Goal: Task Accomplishment & Management: Manage account settings

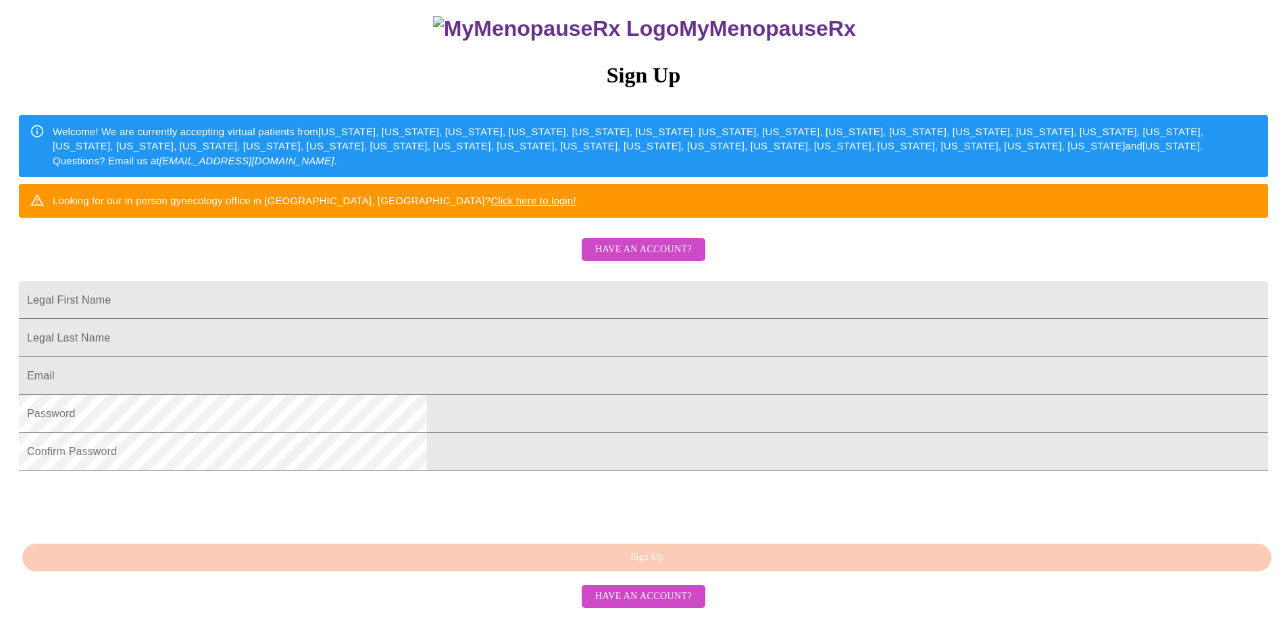
scroll to position [219, 0]
click at [657, 605] on span "Have an account?" at bounding box center [643, 596] width 97 height 17
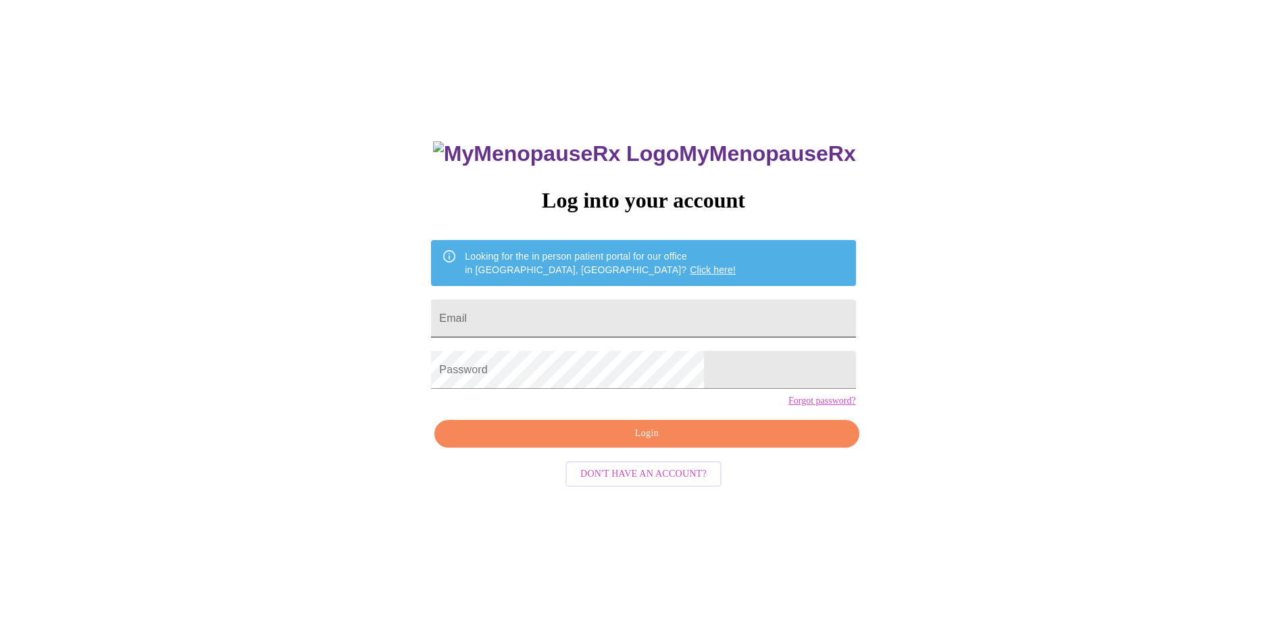
click at [574, 318] on input "Email" at bounding box center [643, 318] width 424 height 38
type input "[EMAIL_ADDRESS][DOMAIN_NAME]"
click at [789, 406] on link "Forgot password?" at bounding box center [823, 400] width 68 height 11
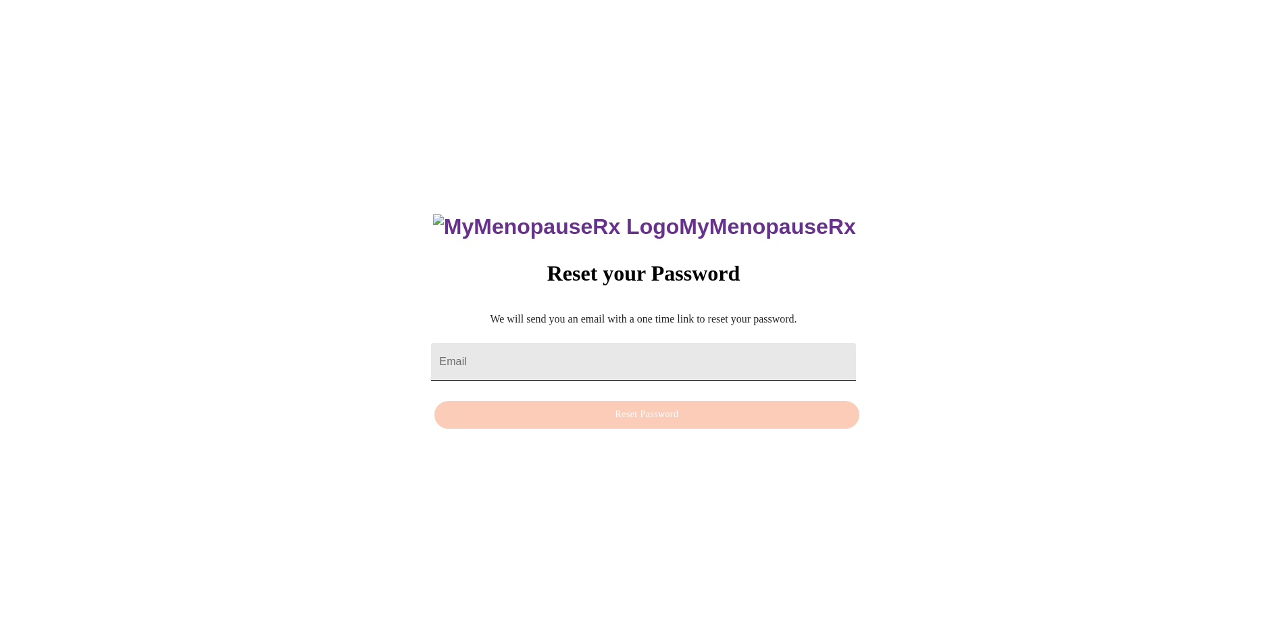
click at [595, 345] on input "Email" at bounding box center [643, 362] width 424 height 38
type input "[EMAIL_ADDRESS][DOMAIN_NAME]"
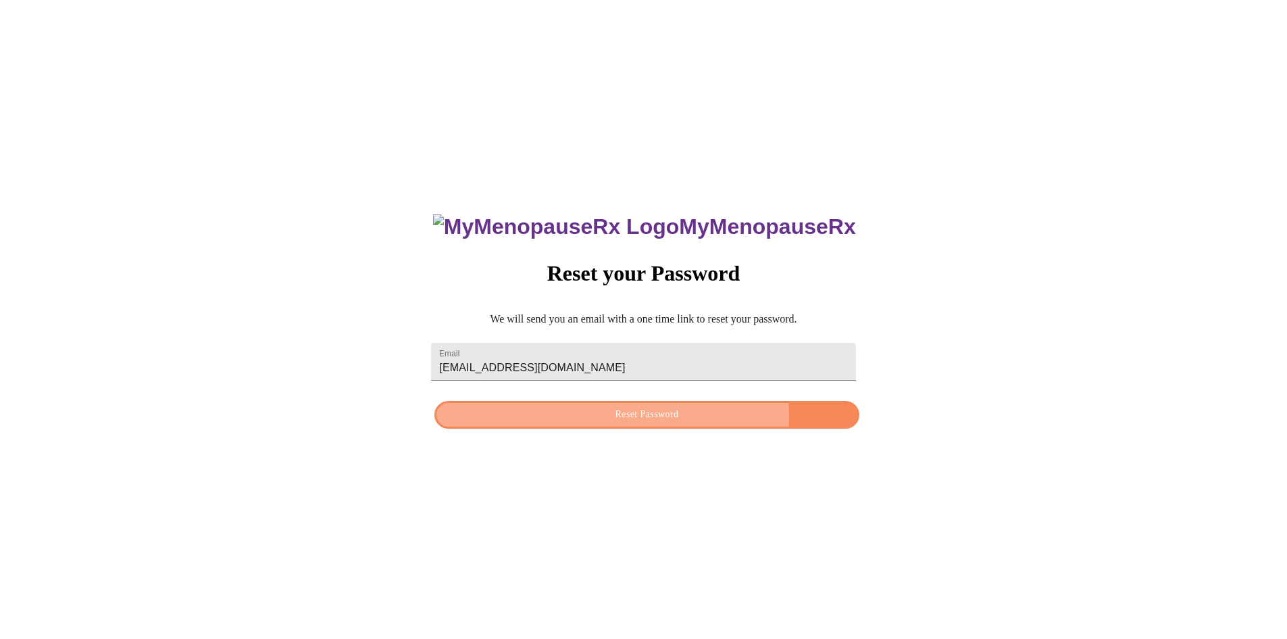
click at [658, 415] on span "Reset Password" at bounding box center [646, 414] width 393 height 17
